Goal: Task Accomplishment & Management: Manage account settings

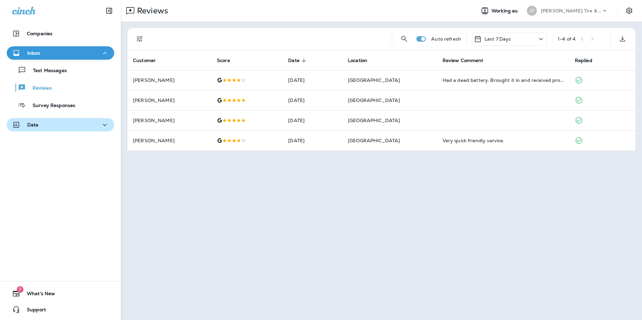
click at [40, 126] on div "Data" at bounding box center [60, 125] width 97 height 8
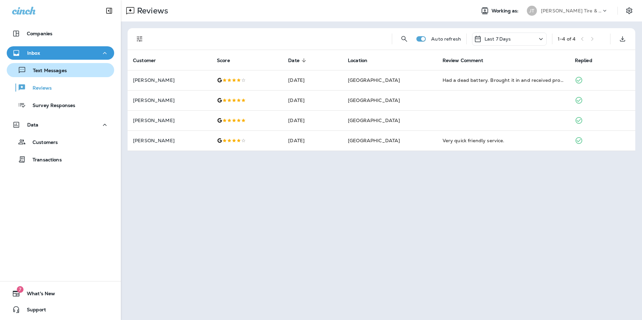
click at [52, 71] on p "Text Messages" at bounding box center [46, 71] width 41 height 6
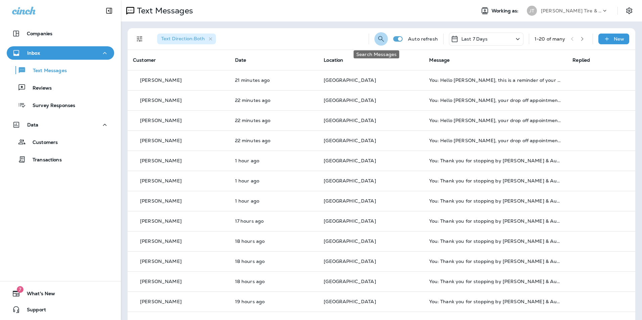
click at [377, 35] on icon "Search Messages" at bounding box center [381, 39] width 8 height 8
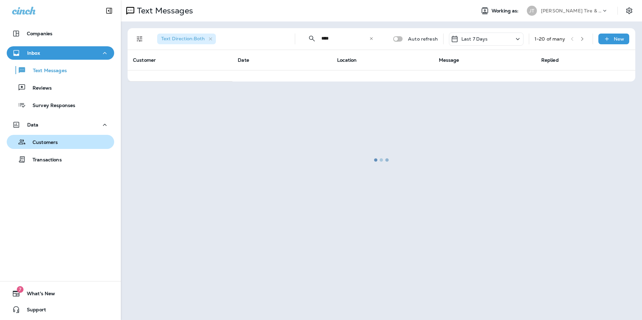
type input "****"
click at [56, 140] on p "Customers" at bounding box center [42, 143] width 32 height 6
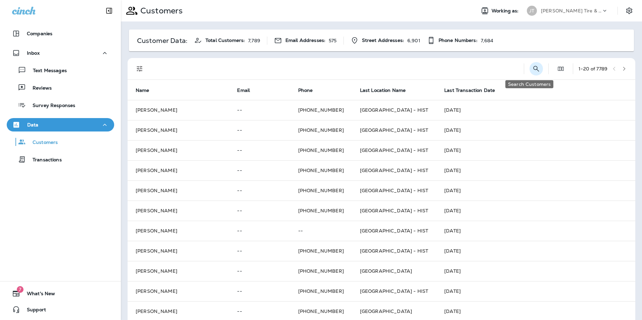
click at [532, 69] on icon "Search Customers" at bounding box center [536, 69] width 8 height 8
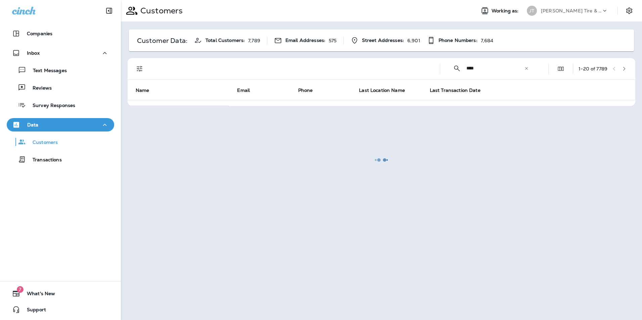
type input "****"
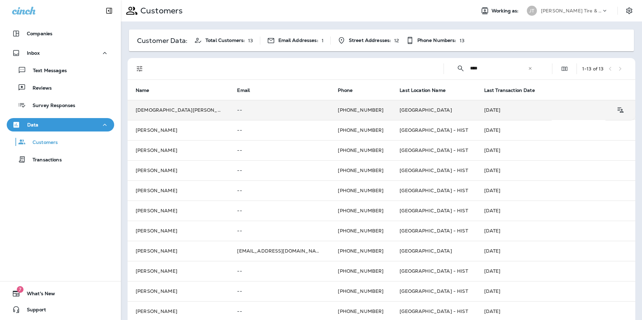
click at [153, 112] on td "[DEMOGRAPHIC_DATA][PERSON_NAME]" at bounding box center [178, 110] width 101 height 20
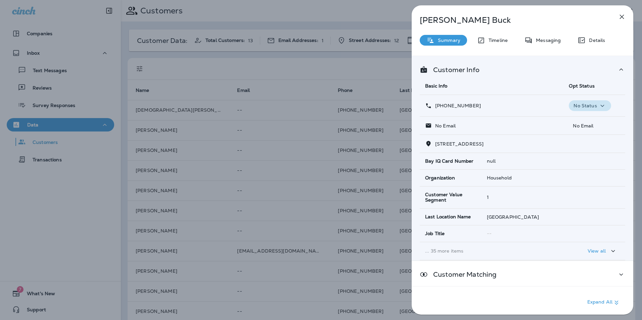
click at [600, 106] on icon "button" at bounding box center [602, 106] width 8 height 8
click at [589, 122] on p "Opt out" at bounding box center [585, 121] width 18 height 5
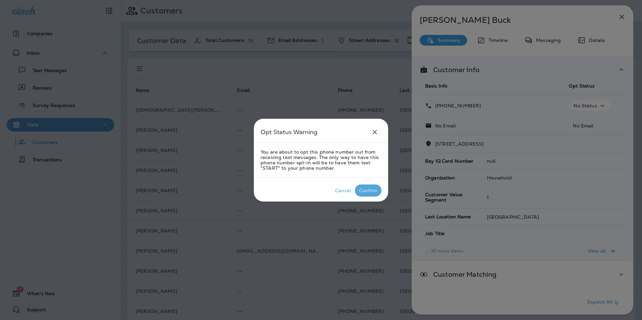
click at [361, 193] on div "Confirm" at bounding box center [368, 190] width 18 height 5
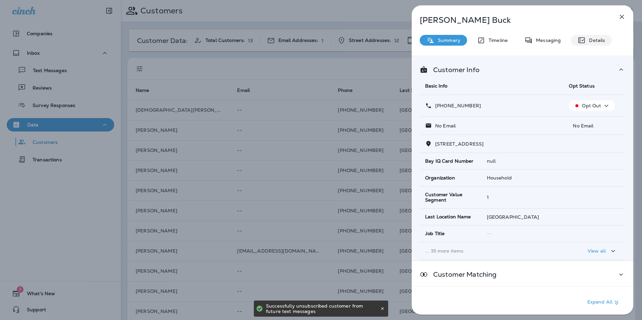
click at [595, 42] on p "Details" at bounding box center [594, 40] width 19 height 5
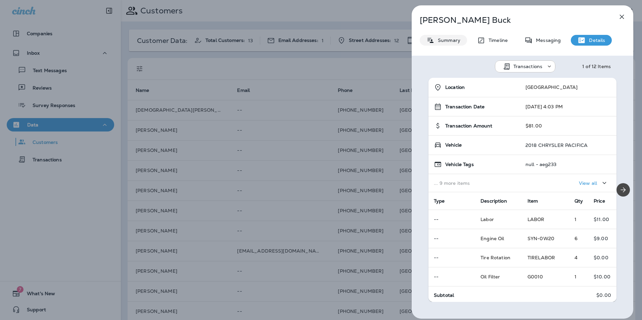
click at [456, 40] on p "Summary" at bounding box center [447, 40] width 26 height 5
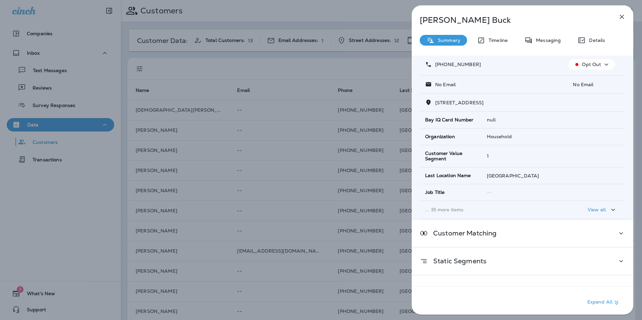
scroll to position [58, 0]
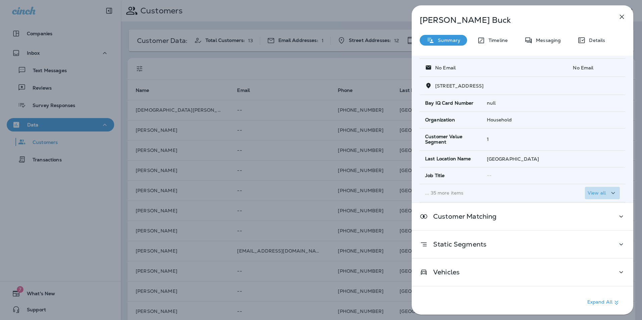
click at [599, 194] on p "View all" at bounding box center [596, 192] width 18 height 5
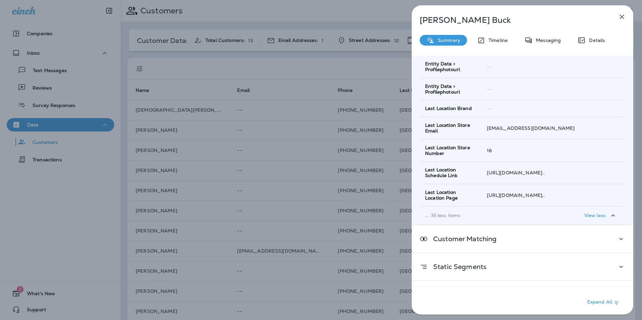
scroll to position [722, 0]
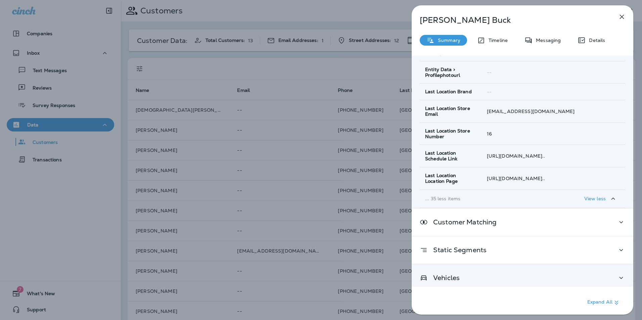
click at [449, 275] on p "Vehicles" at bounding box center [444, 277] width 32 height 5
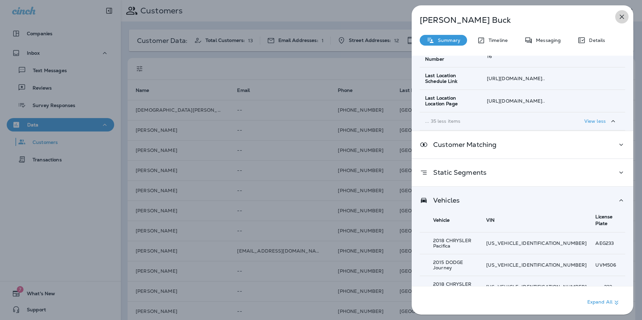
click at [623, 15] on icon "button" at bounding box center [621, 17] width 4 height 4
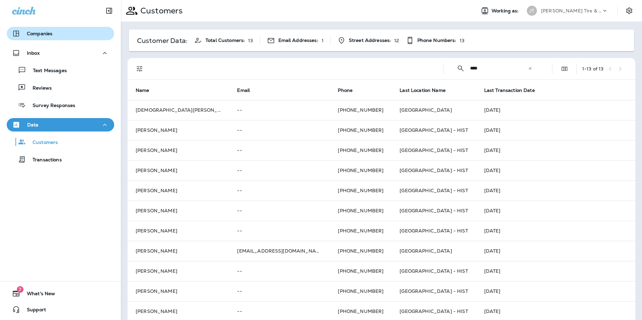
click at [48, 35] on p "Companies" at bounding box center [40, 33] width 26 height 5
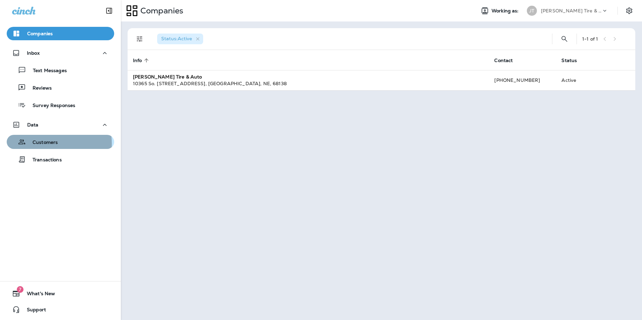
click at [44, 144] on p "Customers" at bounding box center [42, 143] width 32 height 6
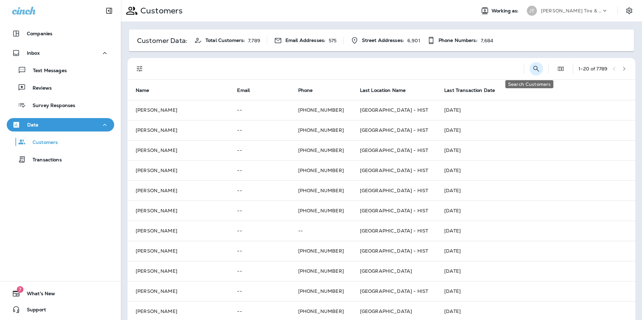
click at [532, 70] on icon "Search Customers" at bounding box center [536, 69] width 8 height 8
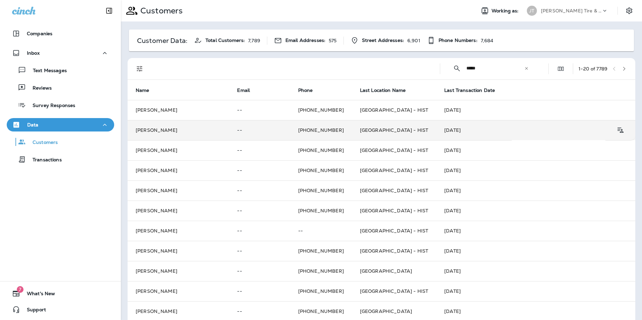
type input "*****"
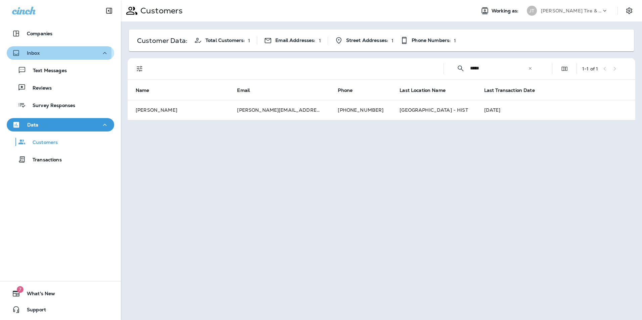
click at [45, 53] on div "Inbox" at bounding box center [60, 53] width 97 height 8
